Goal: Check status: Check status

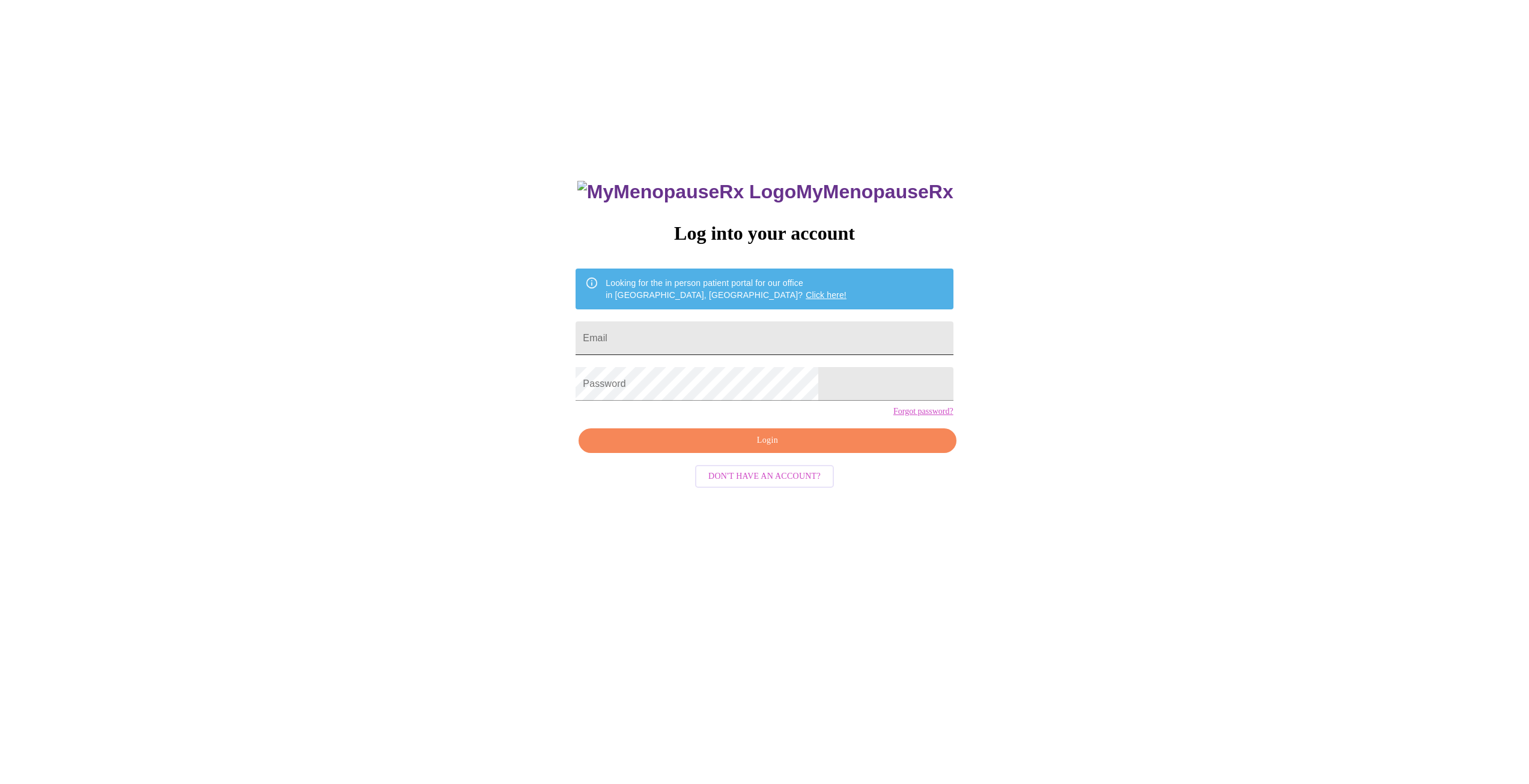
click at [703, 332] on input "Email" at bounding box center [764, 338] width 377 height 34
type input "[EMAIL_ADDRESS][DOMAIN_NAME]"
click at [694, 448] on span "Login" at bounding box center [767, 441] width 349 height 15
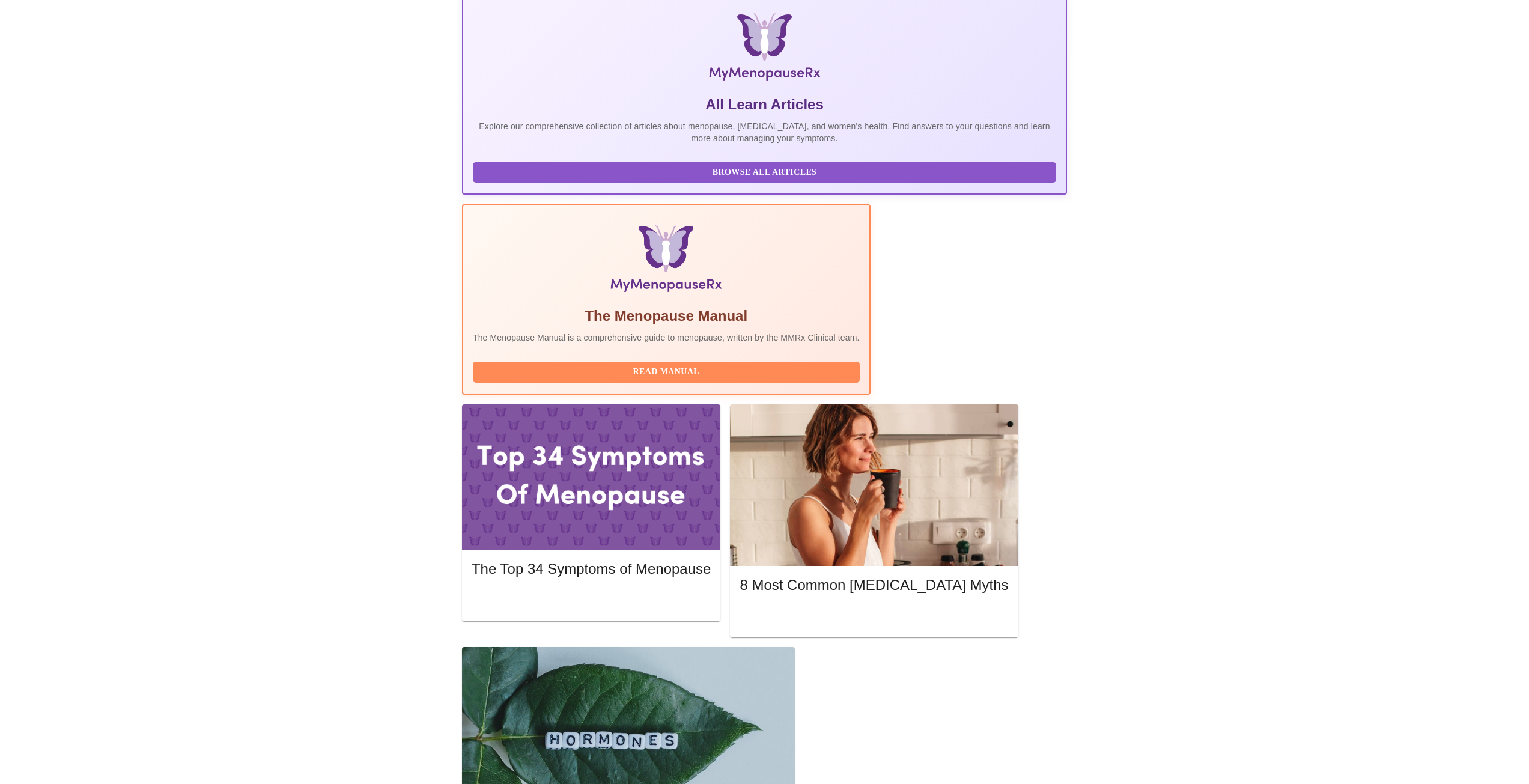
scroll to position [221, 0]
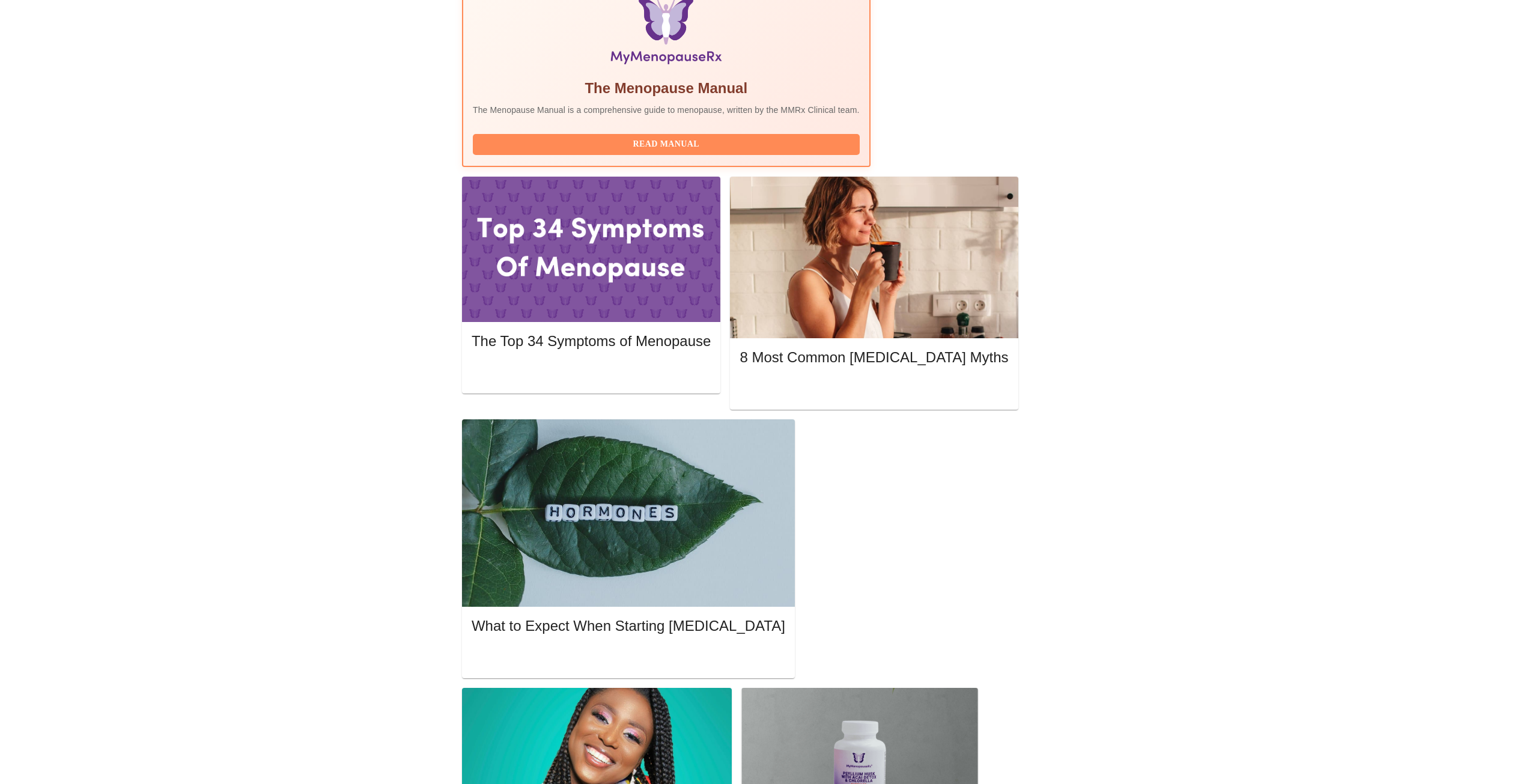
scroll to position [410, 0]
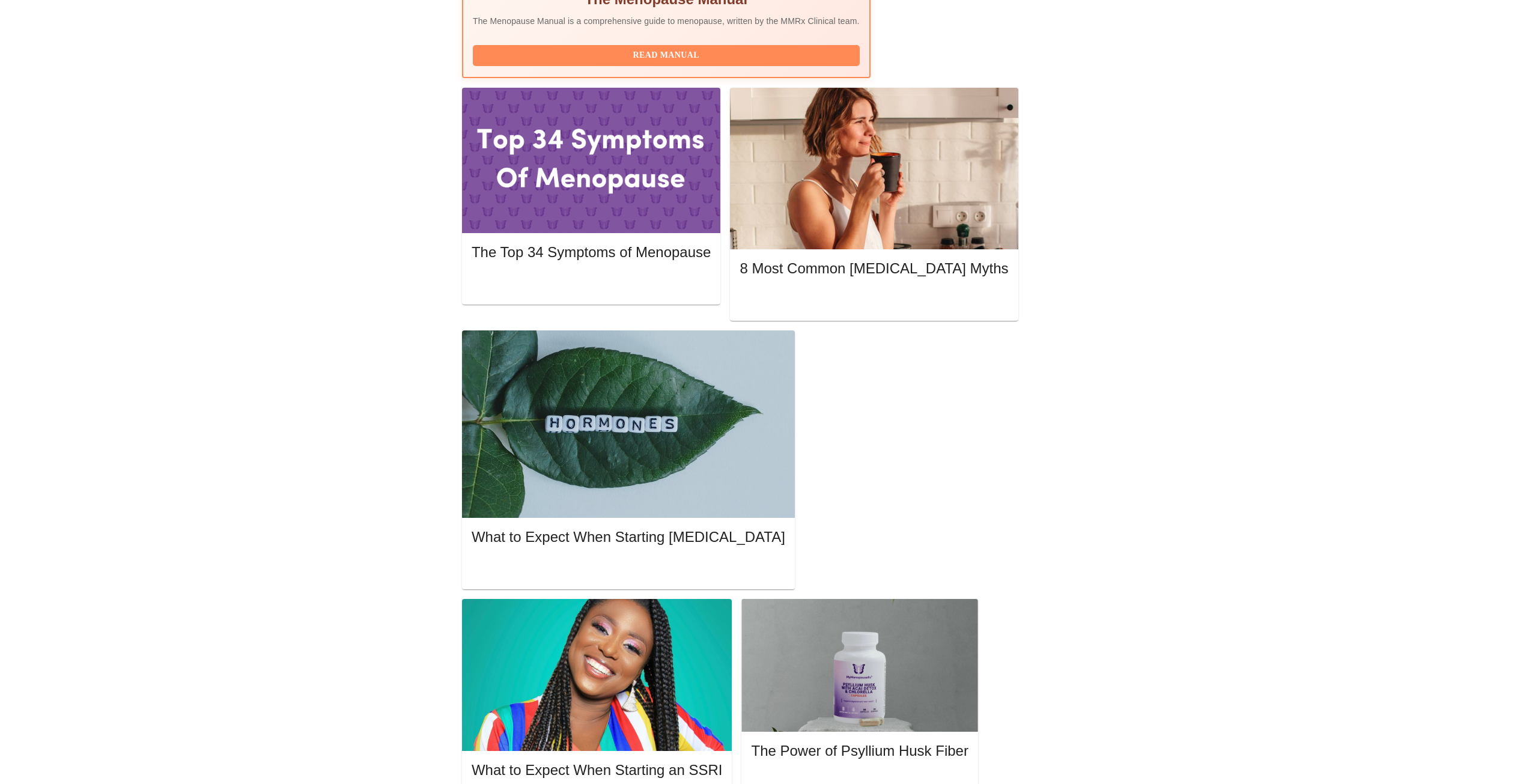
scroll to position [504, 0]
